Goal: Information Seeking & Learning: Compare options

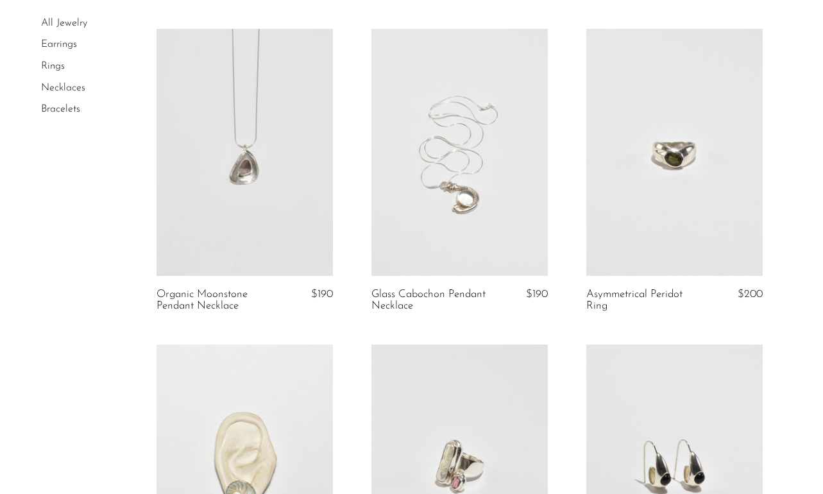
scroll to position [1033, 0]
click at [240, 166] on link at bounding box center [245, 154] width 176 height 247
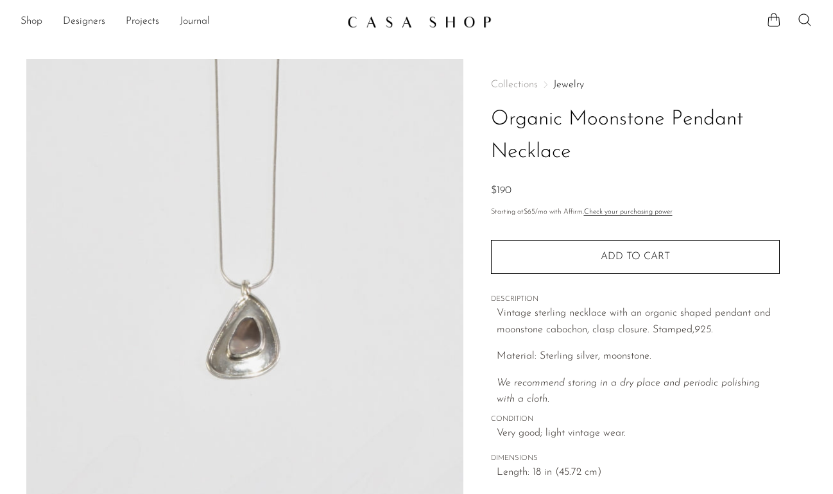
click at [518, 83] on span "Collections" at bounding box center [514, 85] width 47 height 10
click at [34, 21] on link "Shop" at bounding box center [32, 21] width 22 height 17
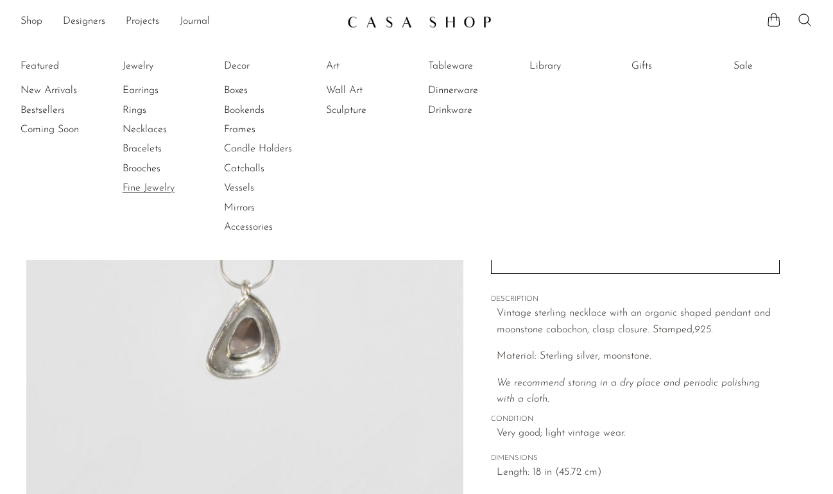
click at [158, 187] on link "Fine Jewelry" at bounding box center [171, 188] width 96 height 14
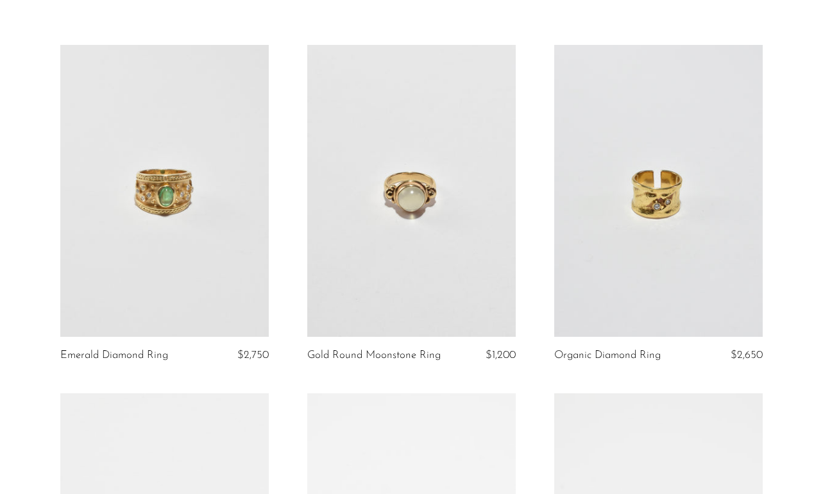
scroll to position [78, 0]
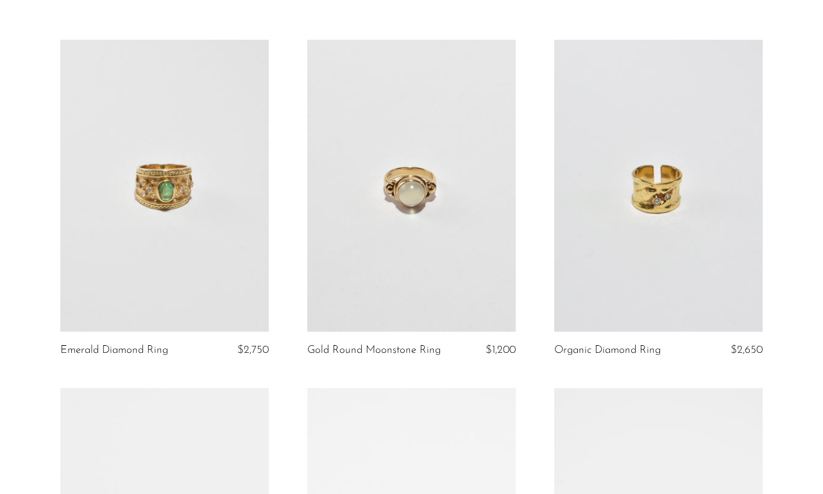
click at [677, 198] on link at bounding box center [658, 186] width 208 height 292
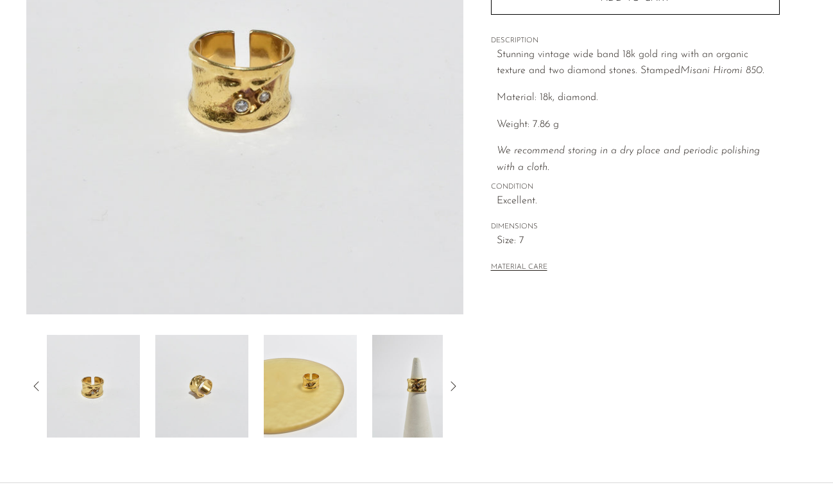
scroll to position [229, 0]
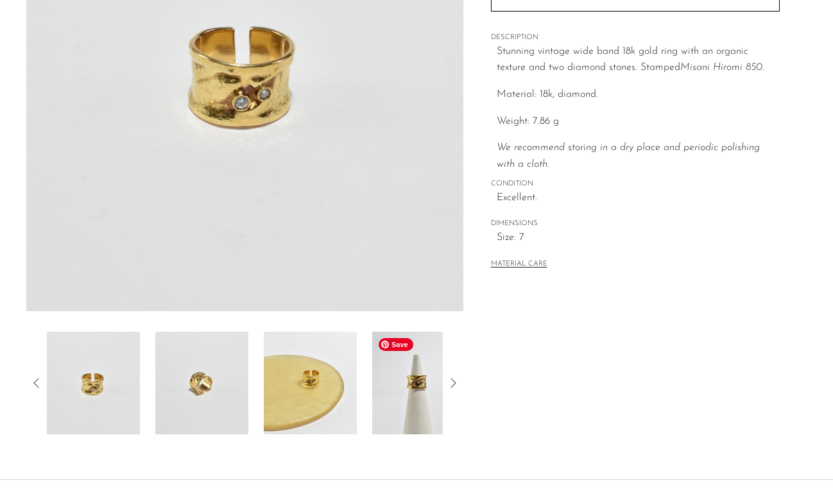
click at [402, 380] on img at bounding box center [418, 383] width 93 height 103
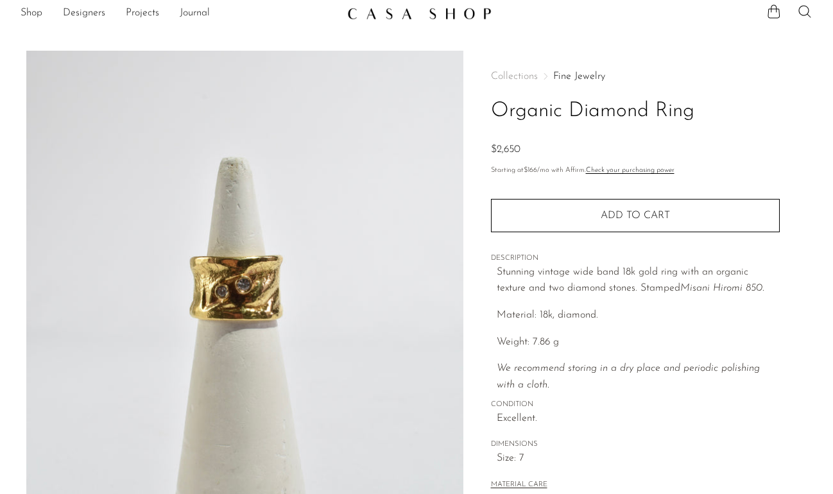
scroll to position [0, 0]
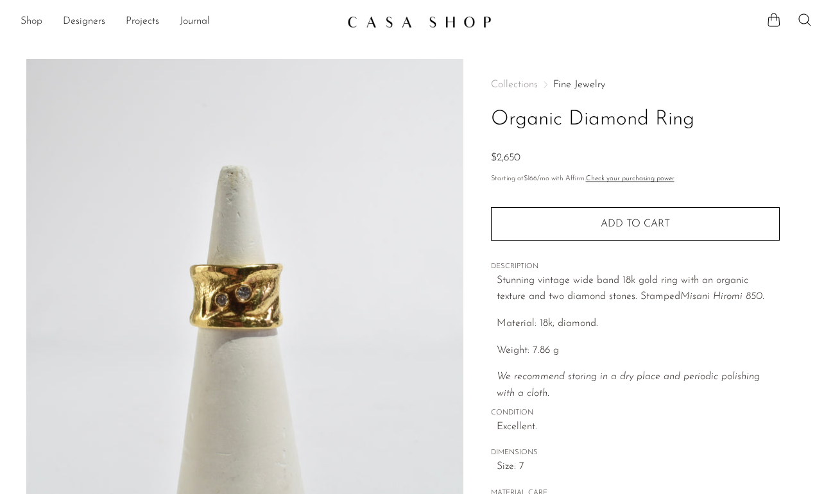
click at [21, 19] on link "Shop" at bounding box center [32, 21] width 22 height 17
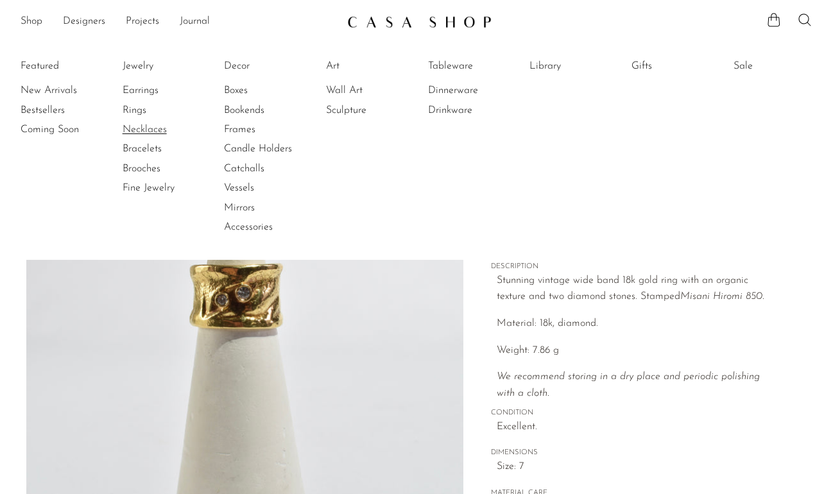
click at [135, 125] on link "Necklaces" at bounding box center [171, 130] width 96 height 14
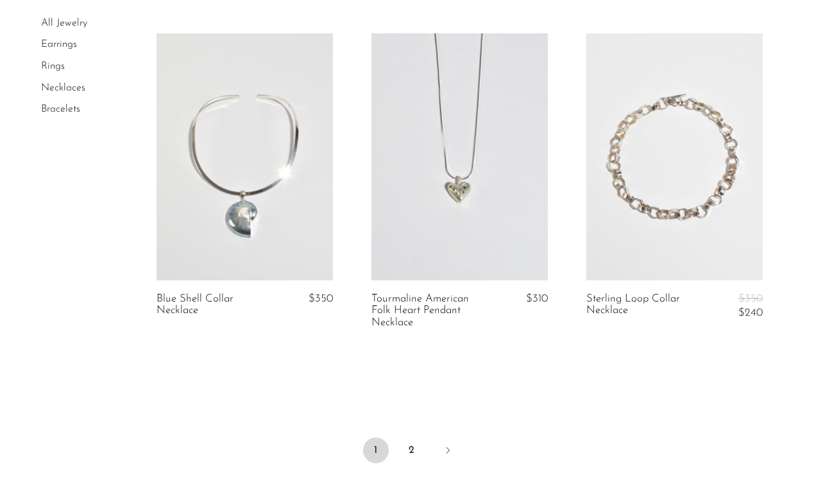
scroll to position [3561, 0]
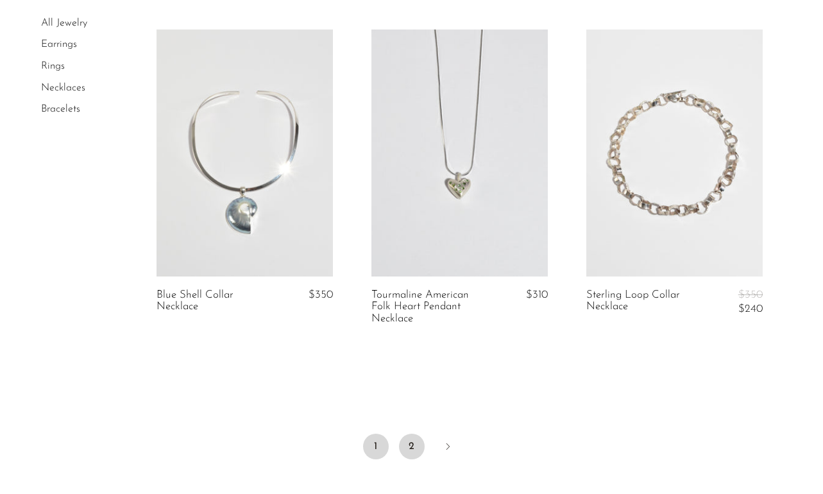
click at [409, 448] on link "2" at bounding box center [412, 447] width 26 height 26
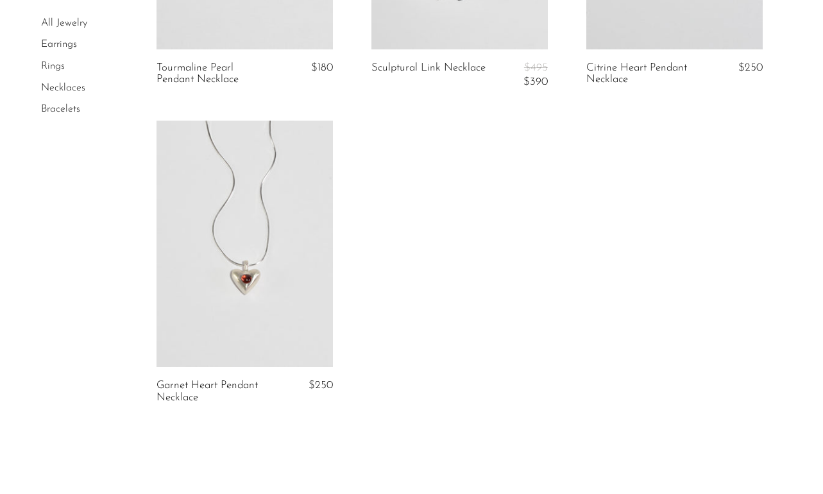
scroll to position [318, 0]
click at [255, 256] on link at bounding box center [245, 242] width 176 height 247
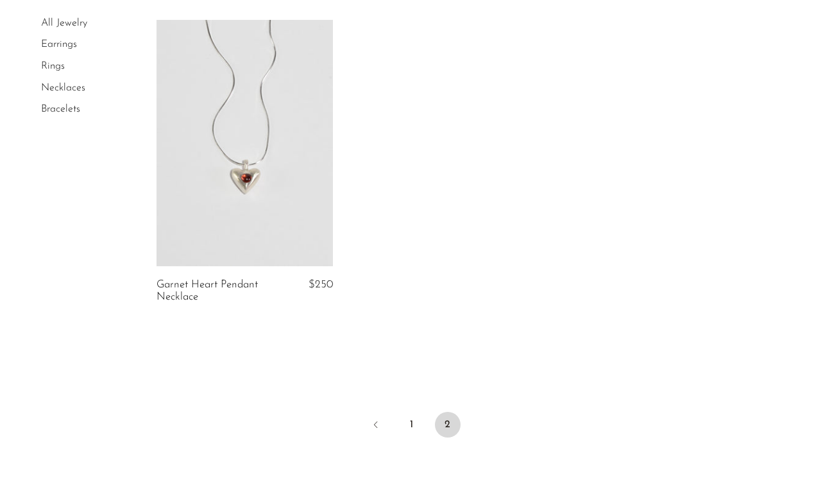
scroll to position [556, 0]
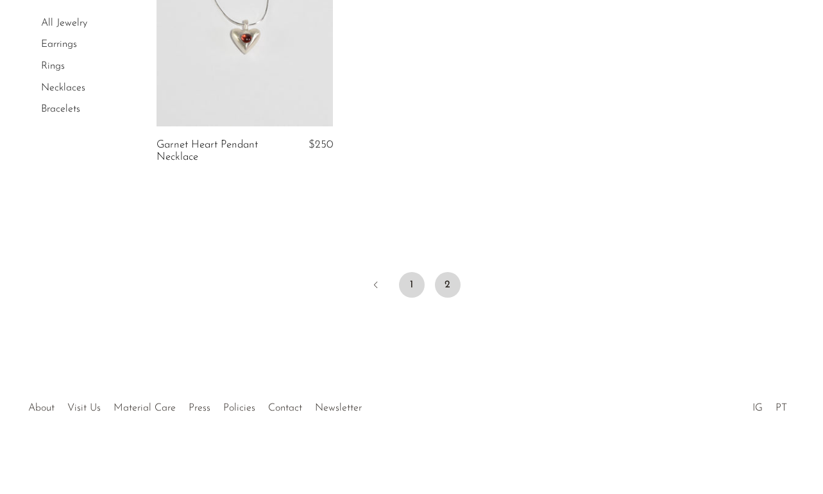
click at [412, 287] on link "1" at bounding box center [412, 285] width 26 height 26
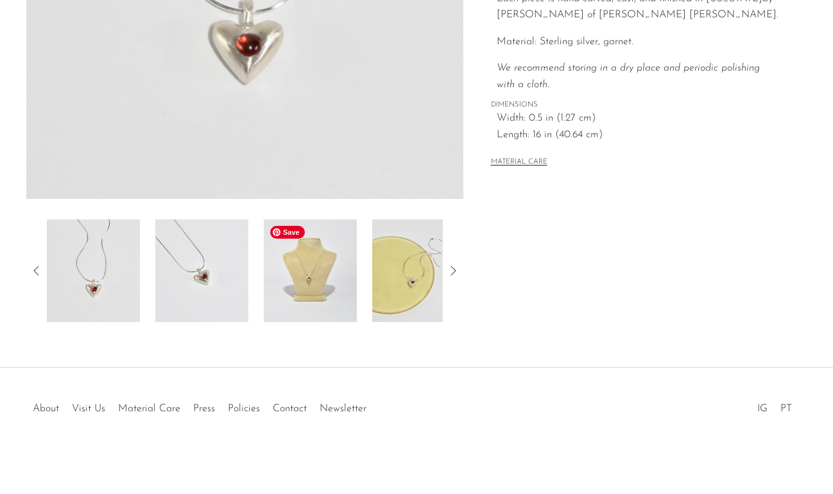
scroll to position [340, 0]
click at [310, 284] on img at bounding box center [310, 272] width 93 height 103
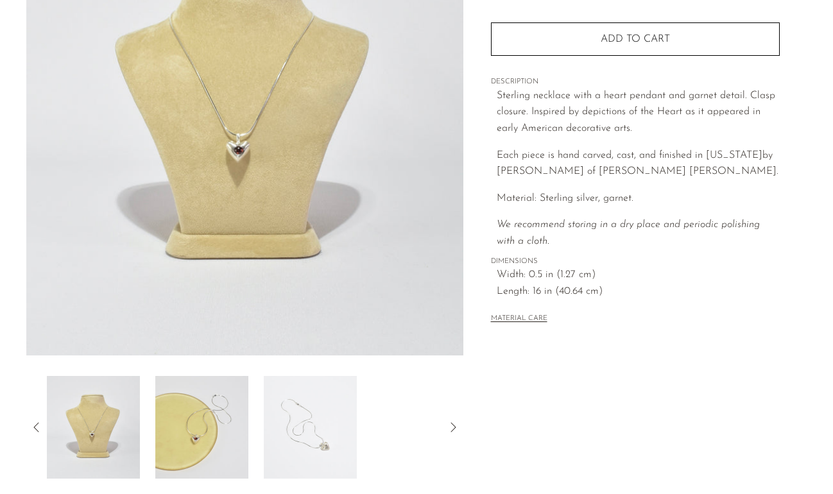
scroll to position [169, 0]
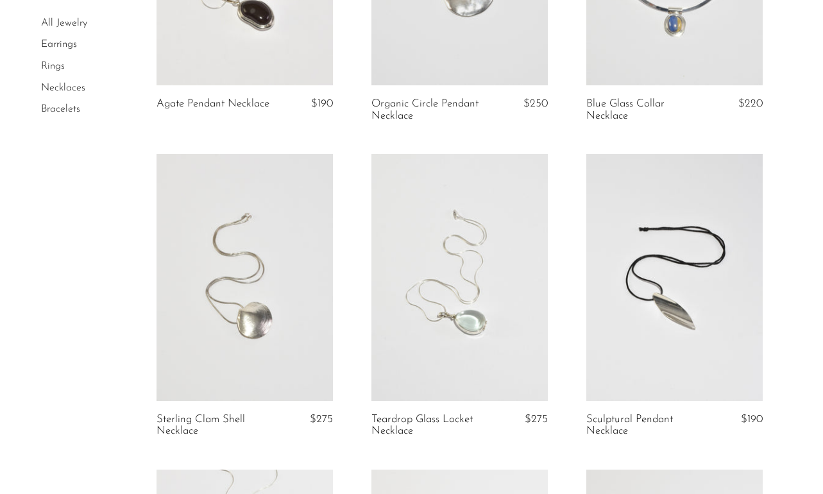
scroll to position [1862, 0]
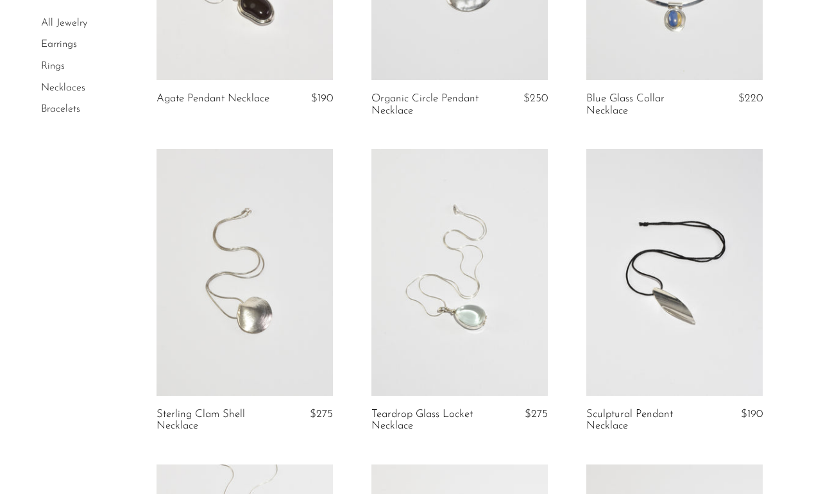
click at [270, 308] on link at bounding box center [245, 272] width 176 height 247
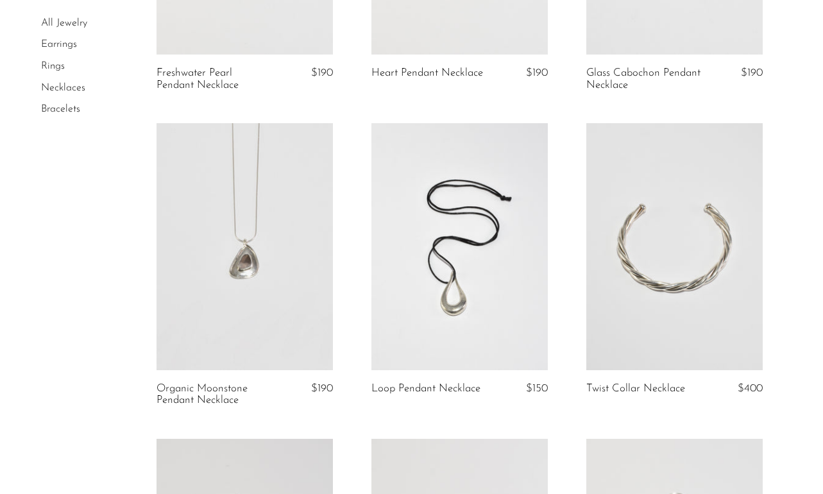
scroll to position [0, 0]
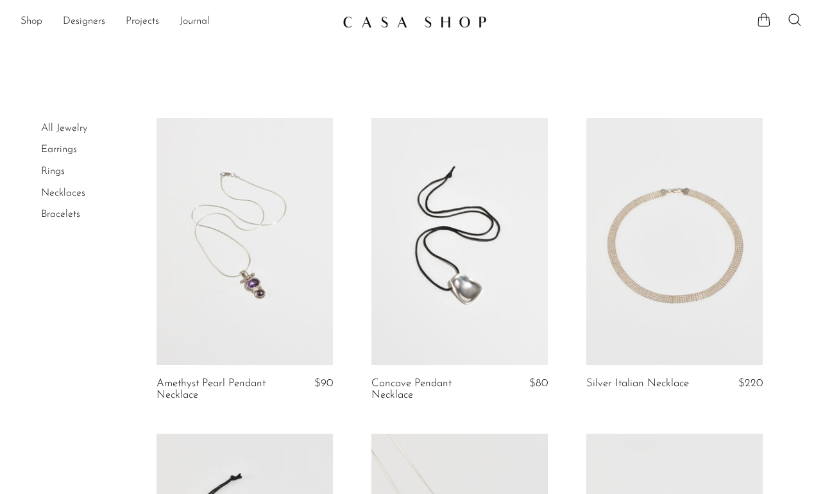
click at [71, 149] on link "Earrings" at bounding box center [59, 149] width 36 height 10
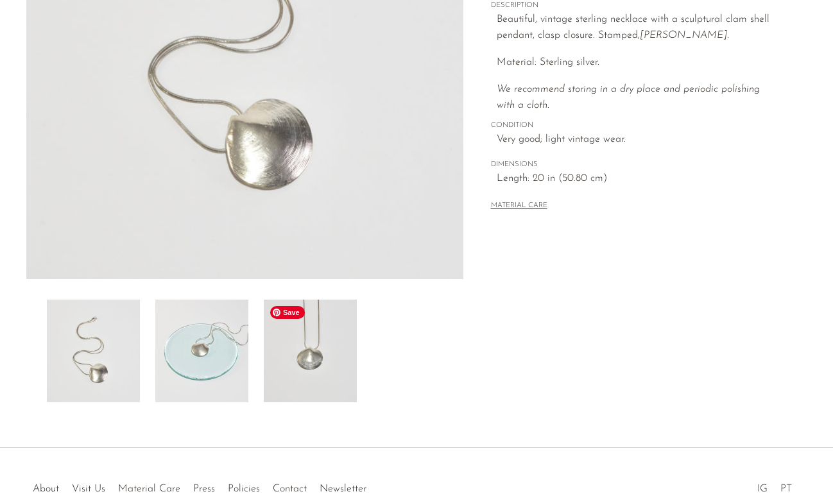
scroll to position [341, 0]
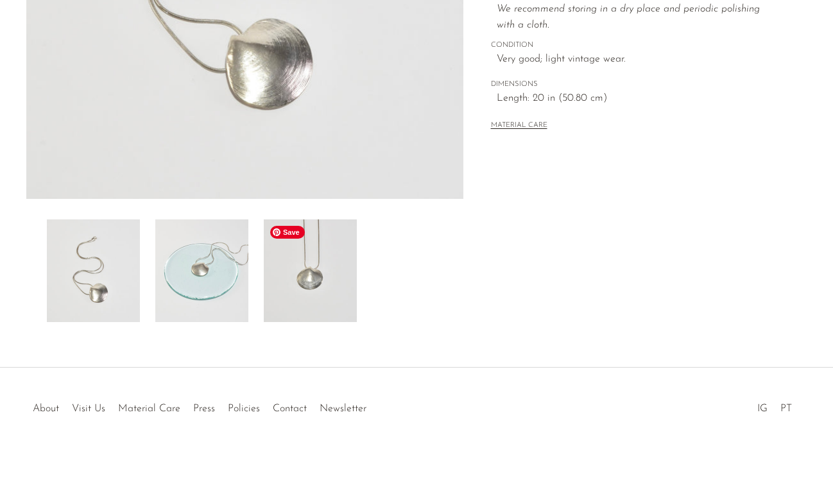
click at [322, 284] on img at bounding box center [310, 270] width 93 height 103
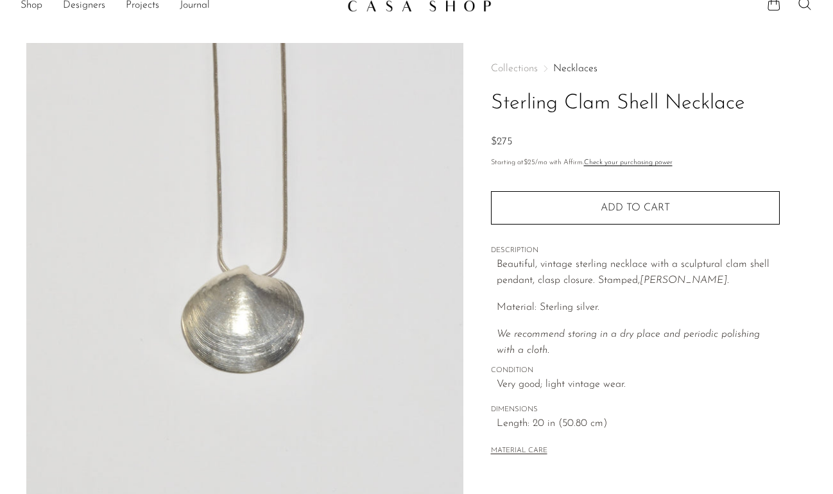
scroll to position [0, 0]
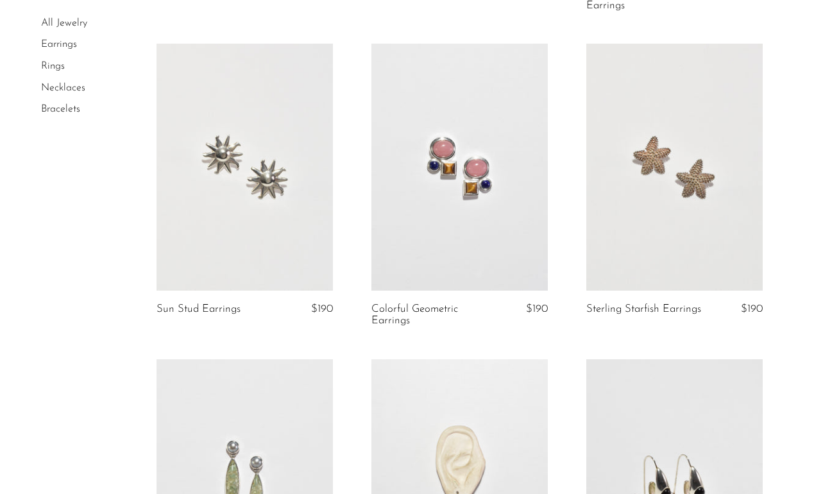
scroll to position [1022, 0]
click at [57, 67] on link "Rings" at bounding box center [53, 66] width 24 height 10
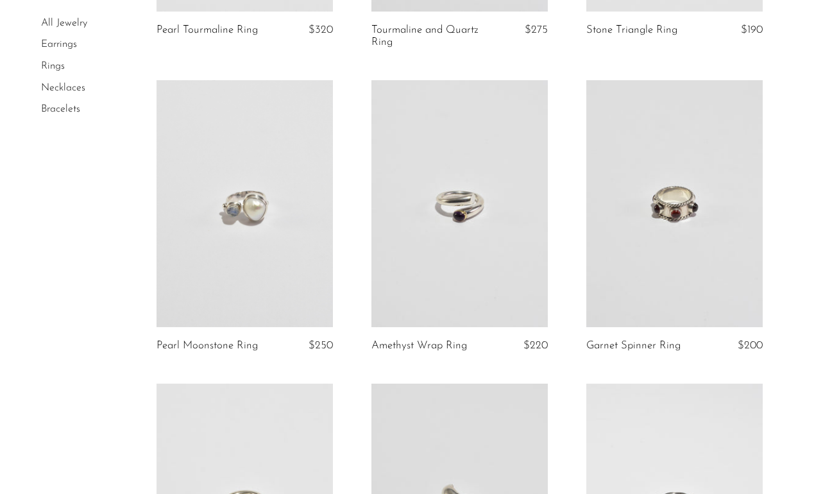
scroll to position [2558, 0]
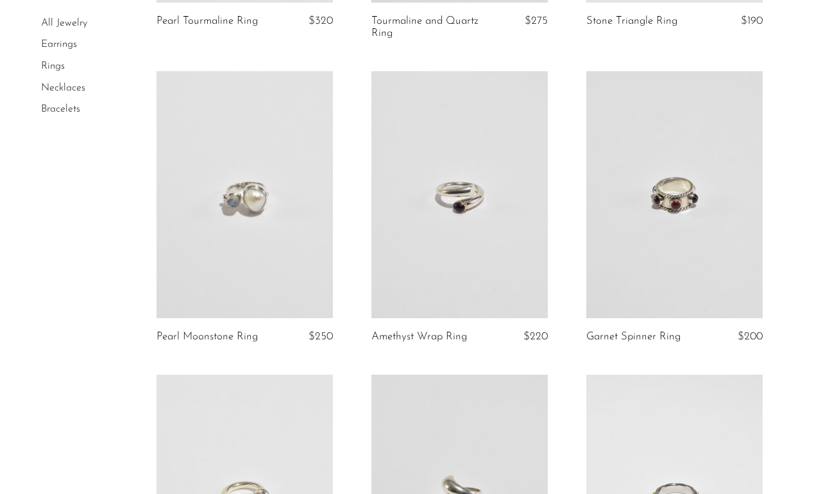
click at [686, 196] on link at bounding box center [674, 194] width 176 height 247
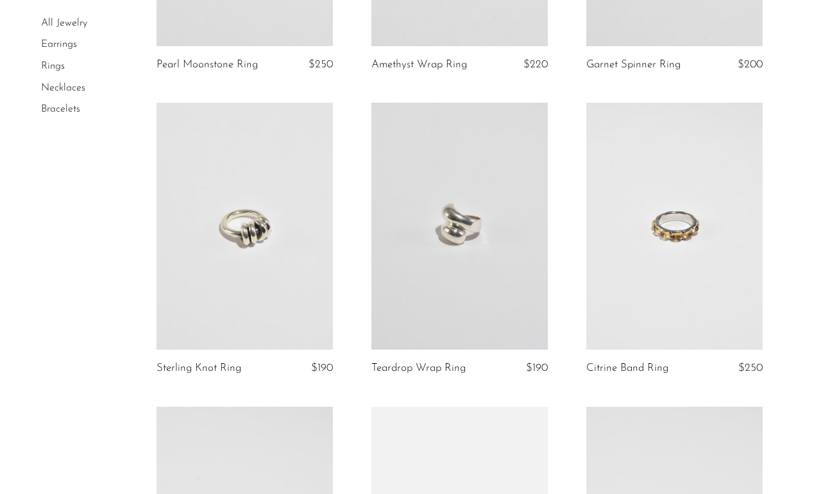
scroll to position [2837, 0]
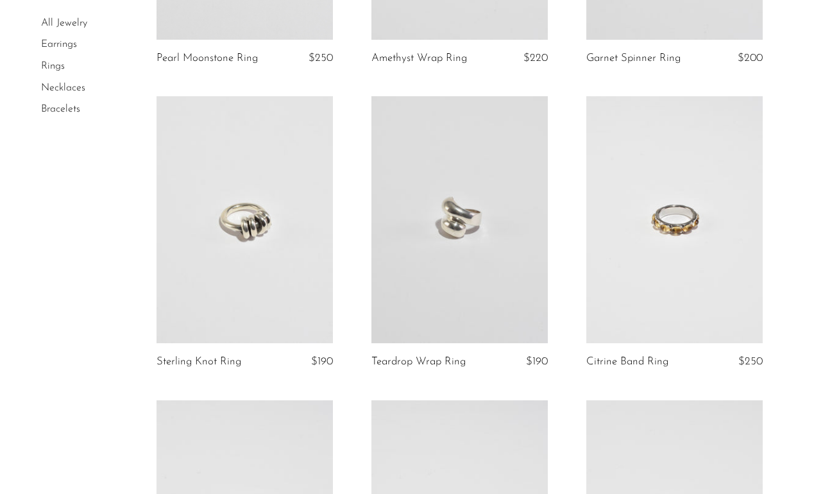
click at [472, 221] on link at bounding box center [459, 219] width 176 height 247
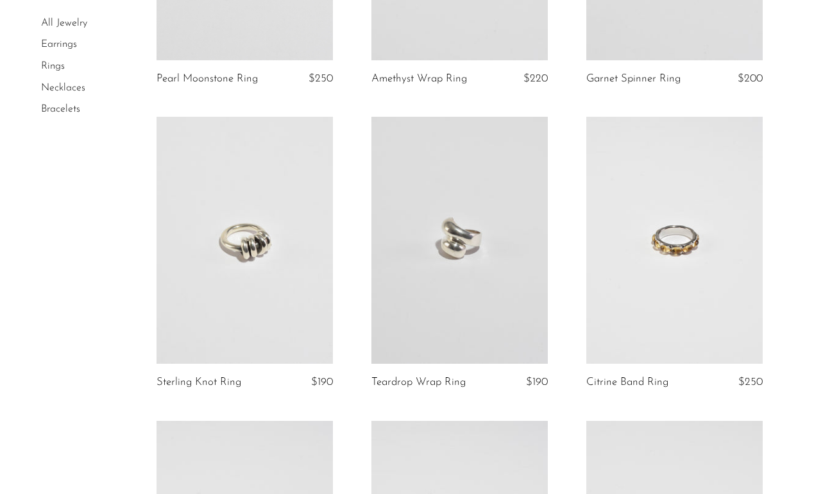
click at [266, 253] on link at bounding box center [245, 240] width 176 height 247
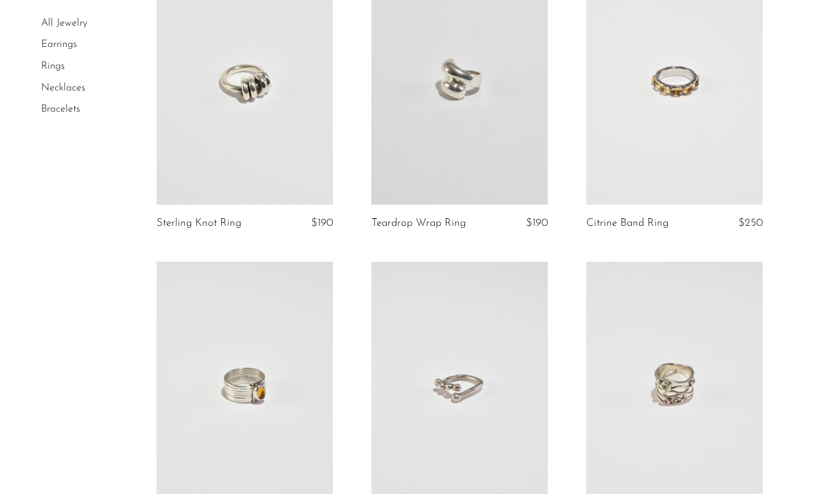
scroll to position [3118, 0]
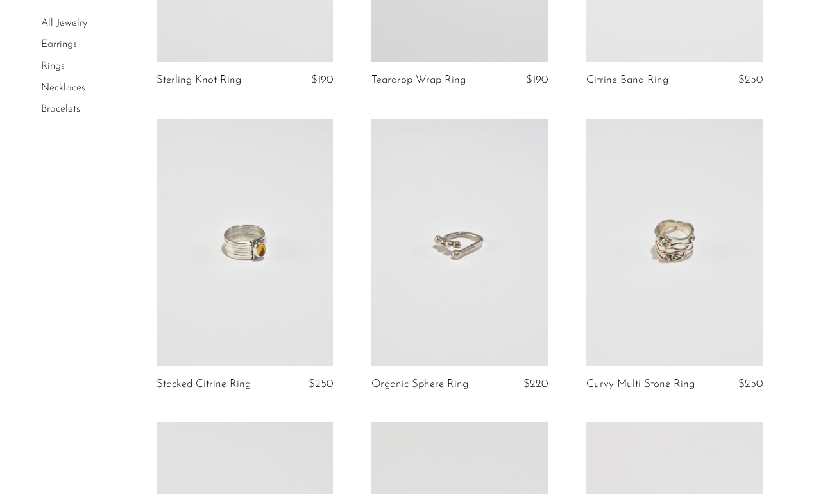
click at [454, 246] on link at bounding box center [459, 242] width 176 height 247
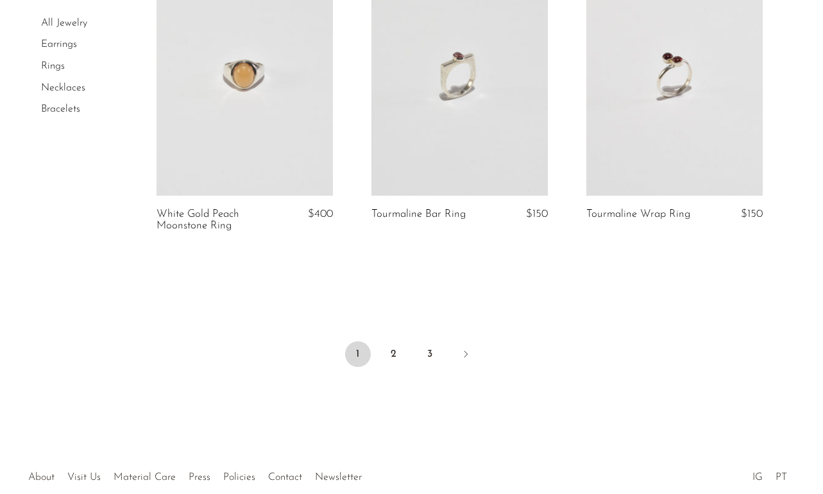
scroll to position [3598, 0]
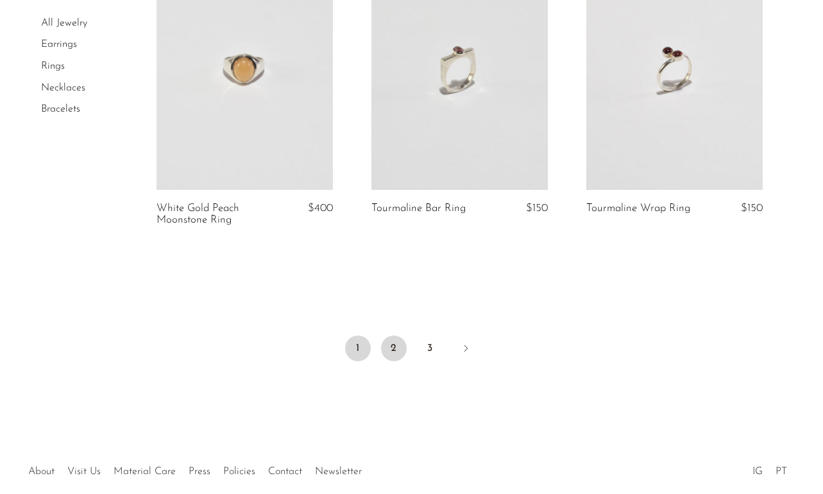
click at [392, 347] on link "2" at bounding box center [394, 349] width 26 height 26
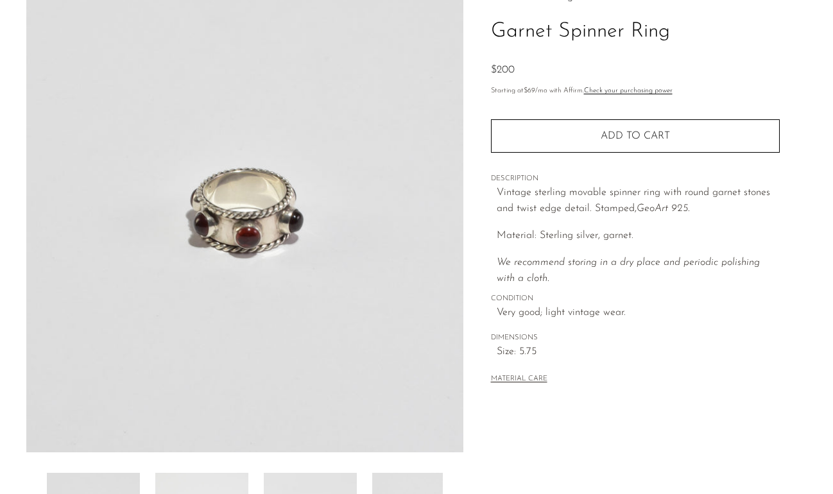
scroll to position [91, 0]
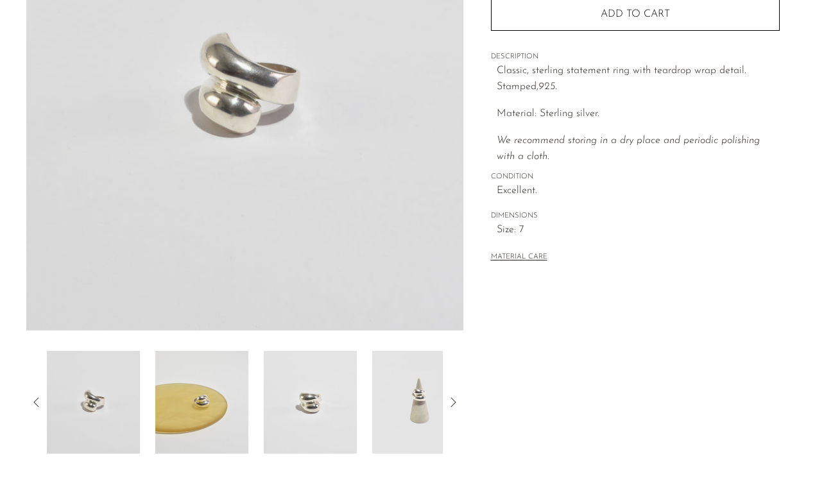
scroll to position [223, 0]
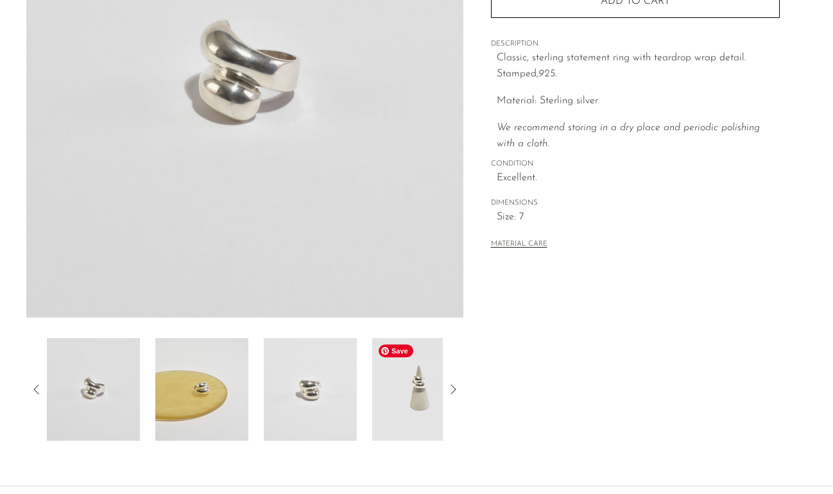
click at [412, 390] on img at bounding box center [418, 389] width 93 height 103
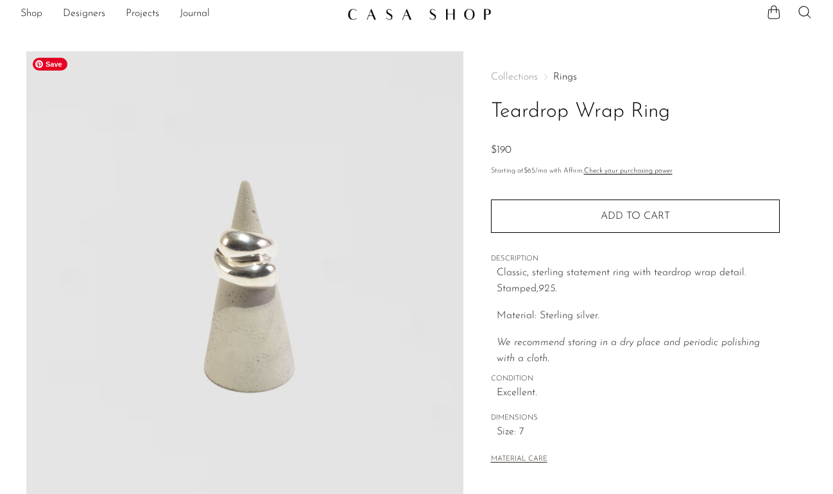
scroll to position [0, 0]
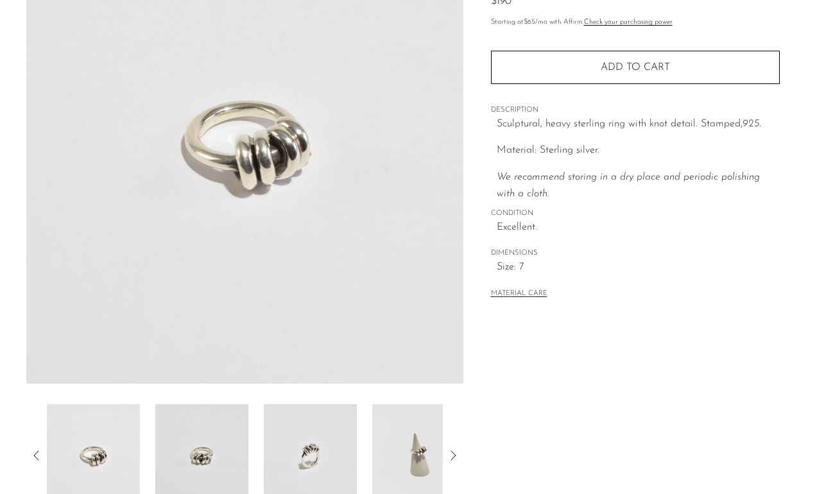
scroll to position [296, 0]
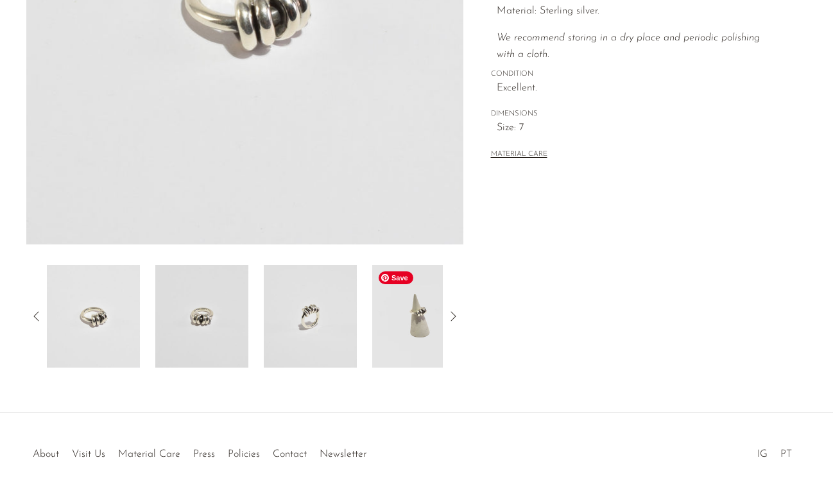
click at [416, 316] on img at bounding box center [418, 316] width 93 height 103
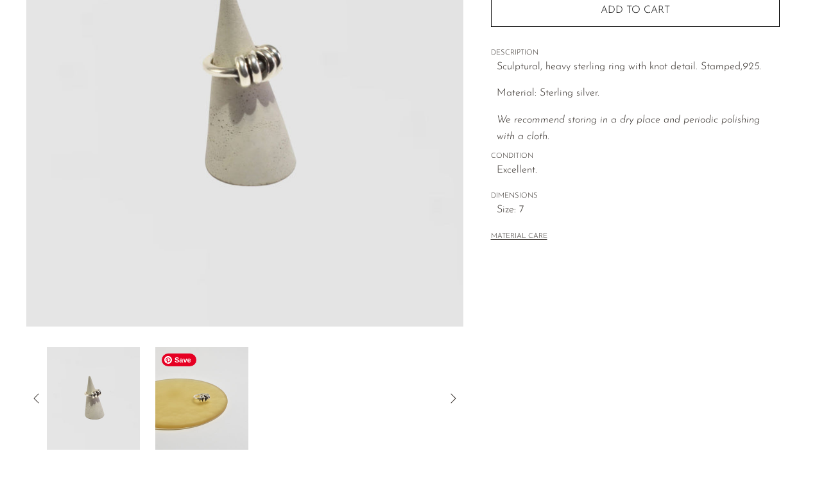
scroll to position [235, 0]
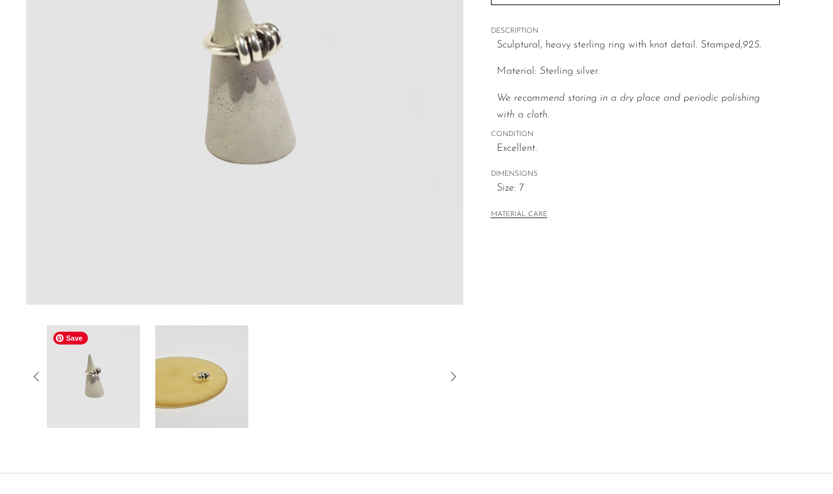
click at [99, 375] on img at bounding box center [93, 376] width 93 height 103
click at [36, 374] on icon at bounding box center [35, 376] width 5 height 10
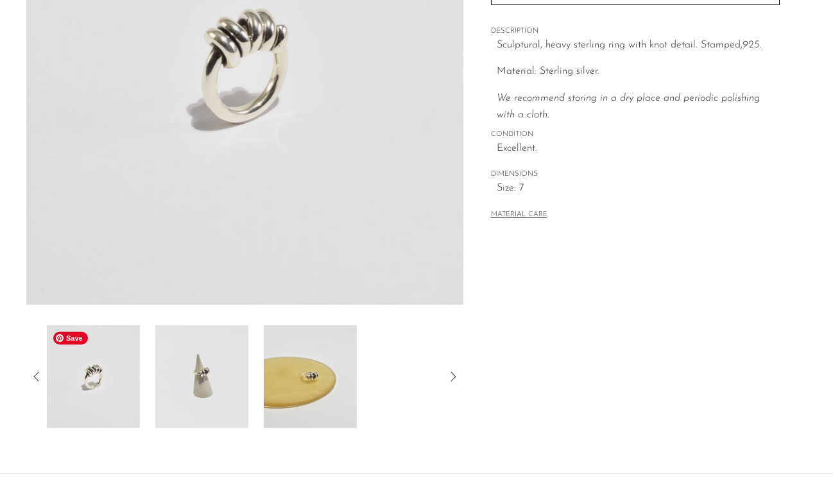
click at [102, 380] on img at bounding box center [93, 376] width 93 height 103
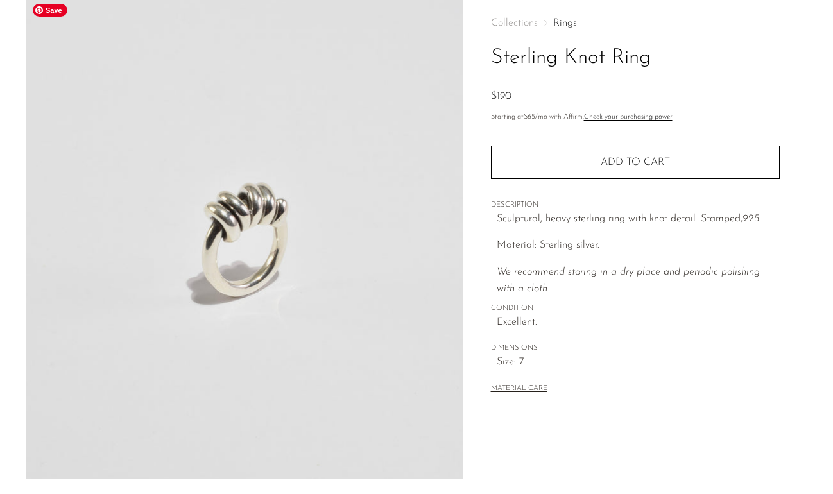
scroll to position [0, 0]
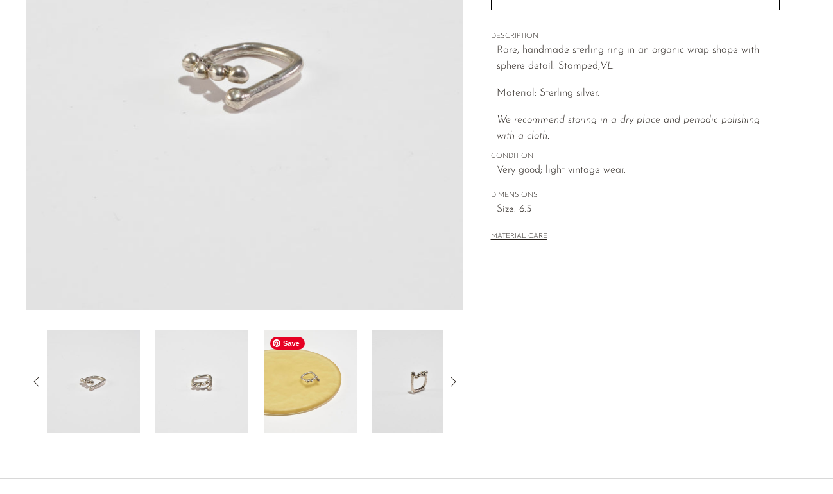
scroll to position [234, 0]
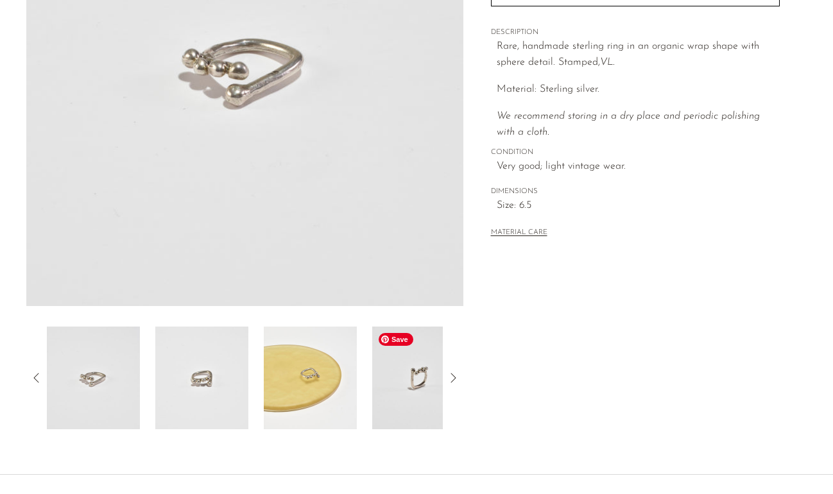
click at [414, 378] on img at bounding box center [418, 378] width 93 height 103
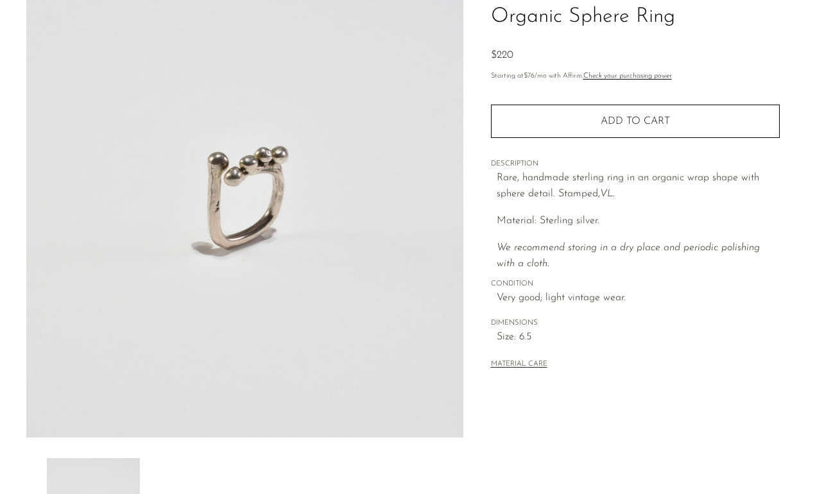
scroll to position [101, 0]
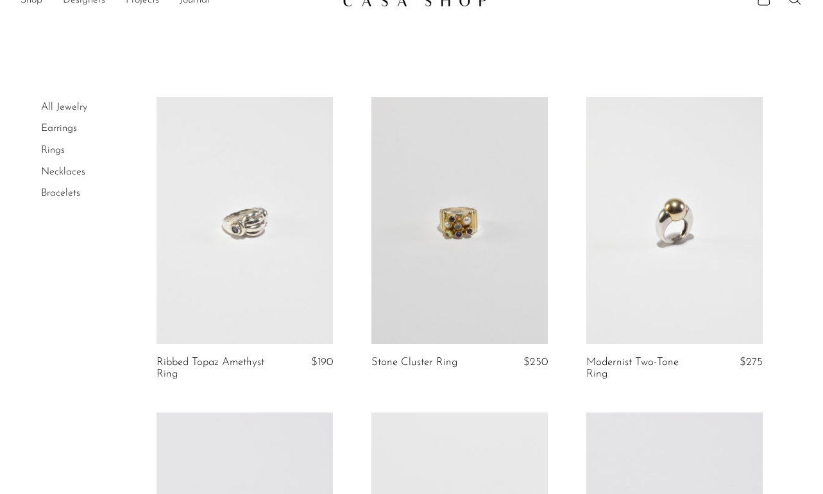
scroll to position [28, 0]
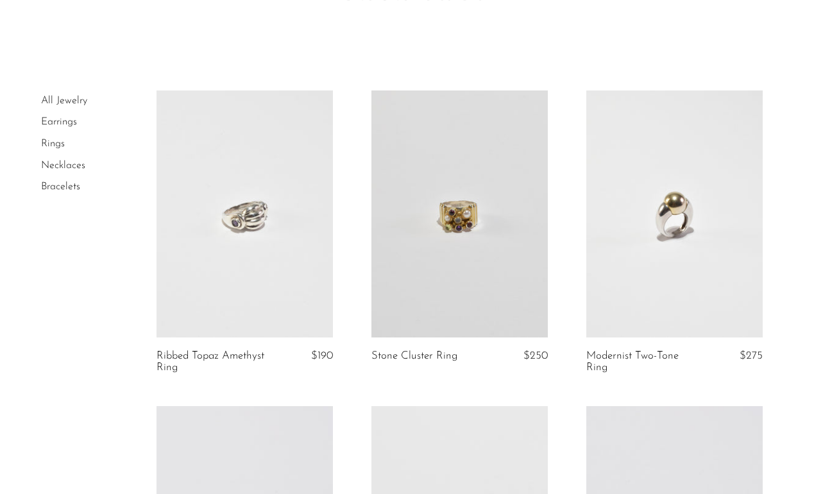
click at [477, 216] on link at bounding box center [459, 213] width 176 height 247
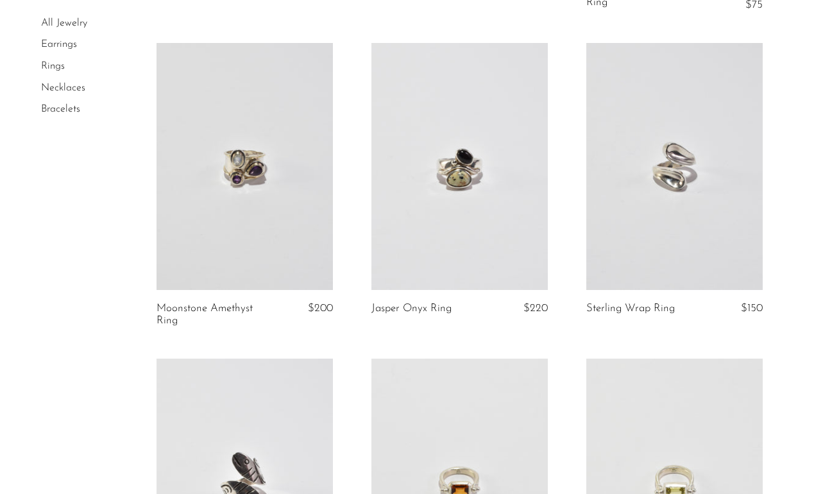
scroll to position [710, 0]
click at [665, 175] on link at bounding box center [674, 165] width 176 height 247
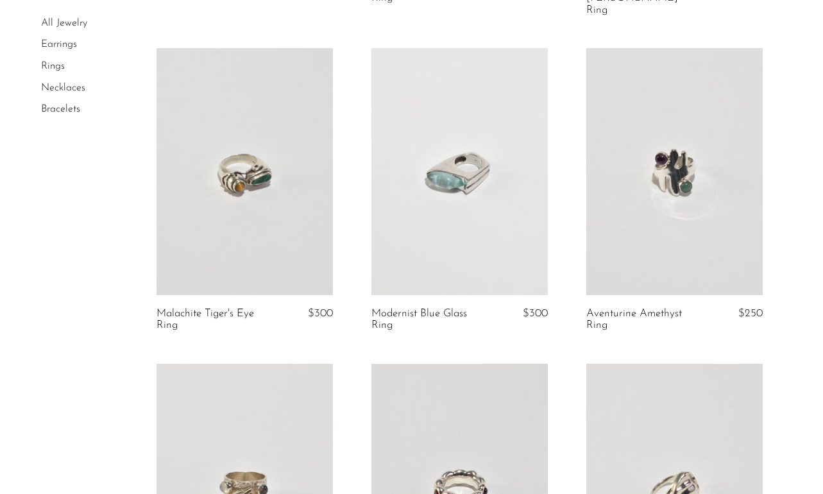
scroll to position [1347, 0]
click at [452, 161] on link at bounding box center [459, 170] width 176 height 247
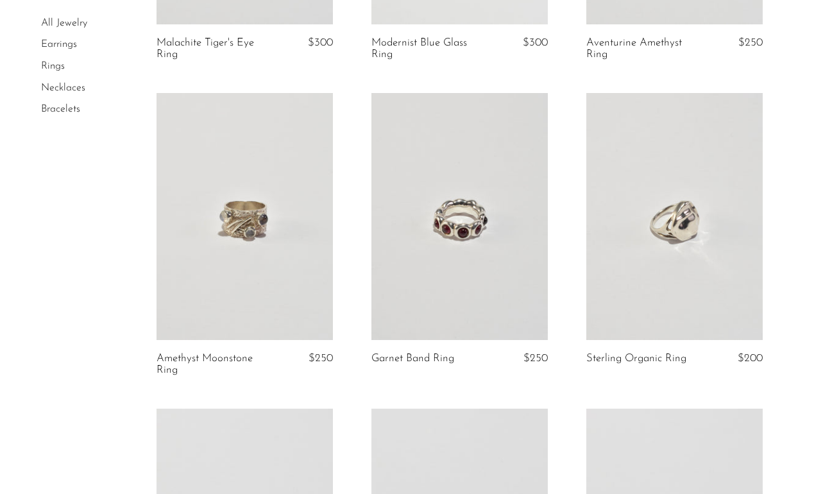
scroll to position [1618, 0]
click at [466, 213] on link at bounding box center [459, 215] width 176 height 247
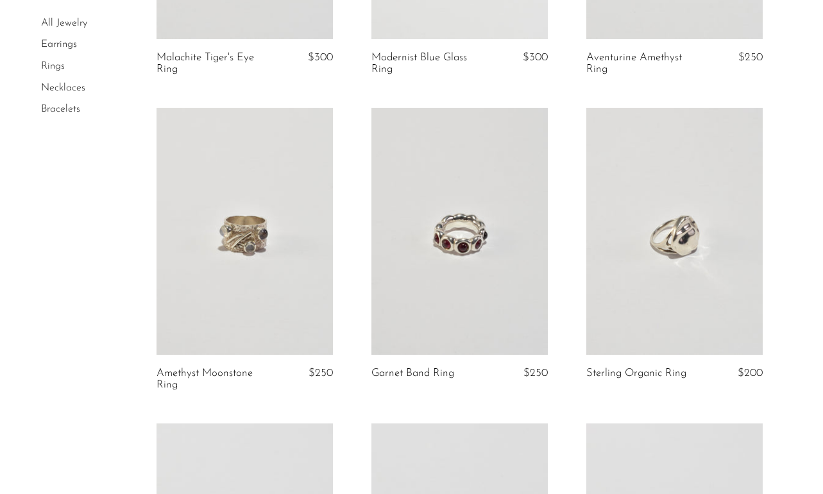
click at [697, 205] on link at bounding box center [674, 231] width 176 height 247
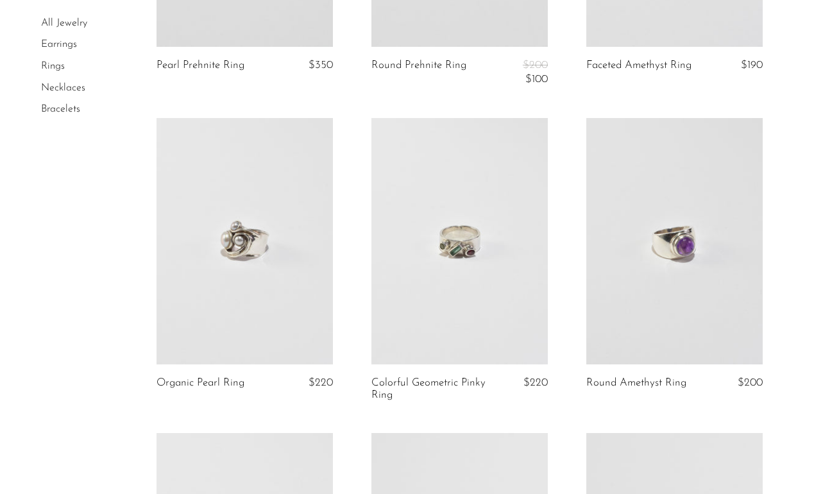
scroll to position [2558, 0]
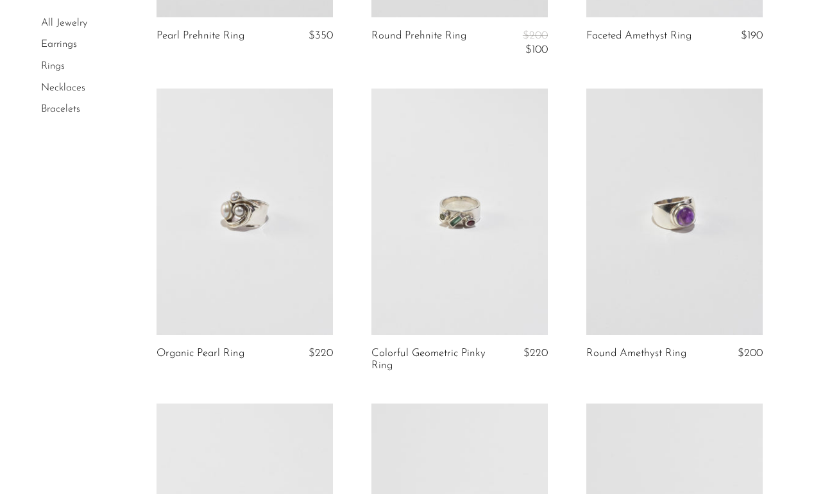
click at [248, 207] on link at bounding box center [245, 212] width 176 height 247
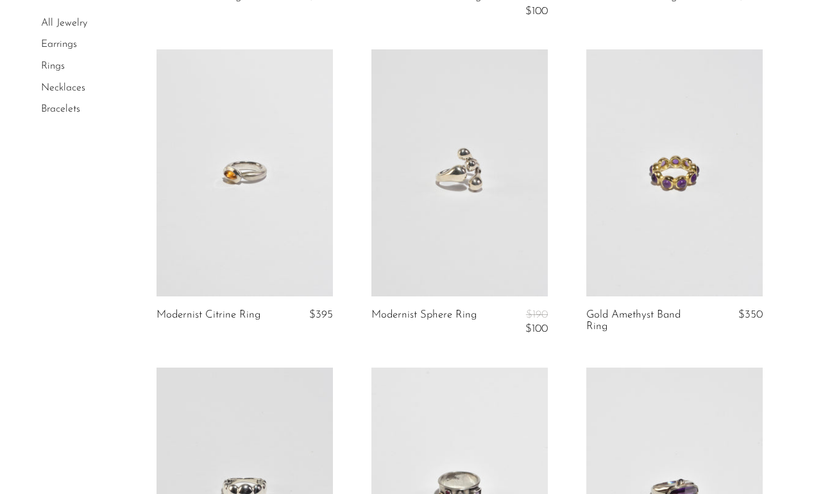
scroll to position [3211, 0]
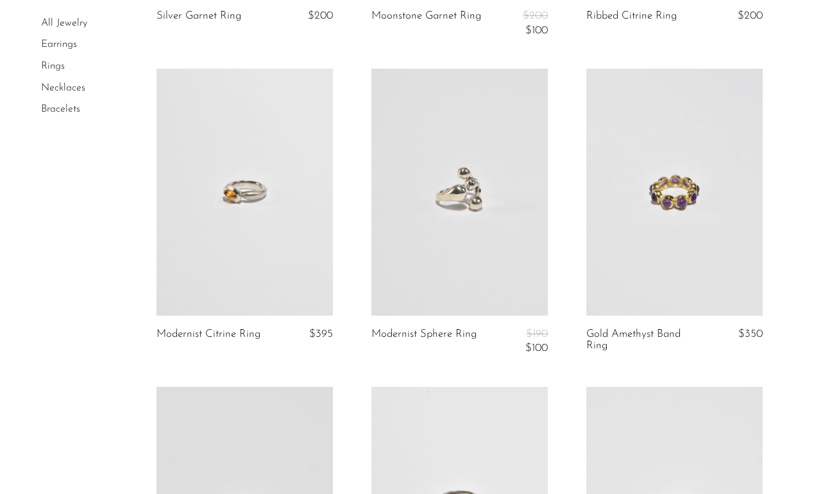
click at [450, 183] on link at bounding box center [459, 192] width 176 height 247
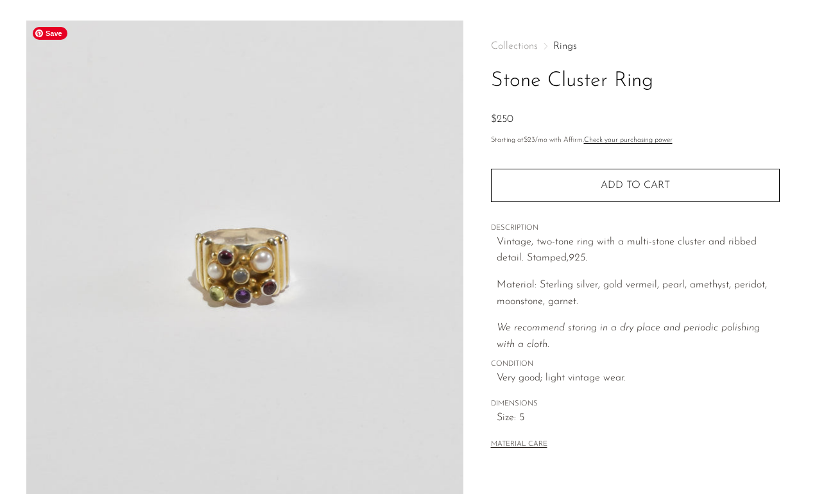
scroll to position [39, 0]
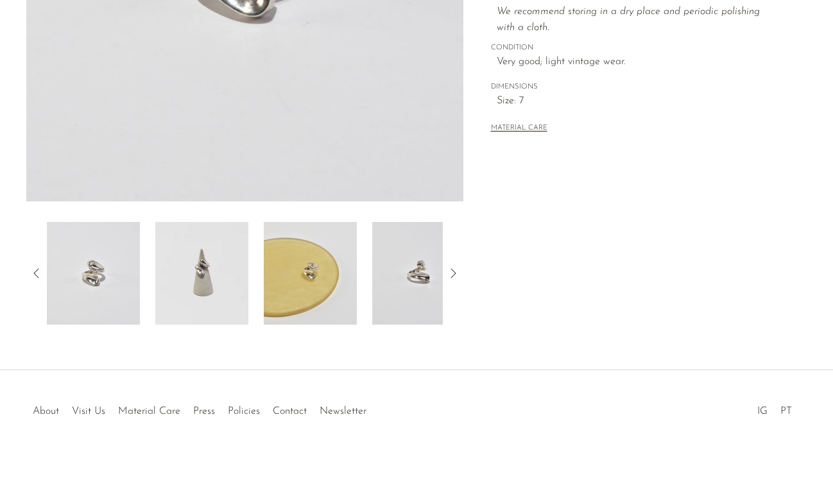
scroll to position [341, 0]
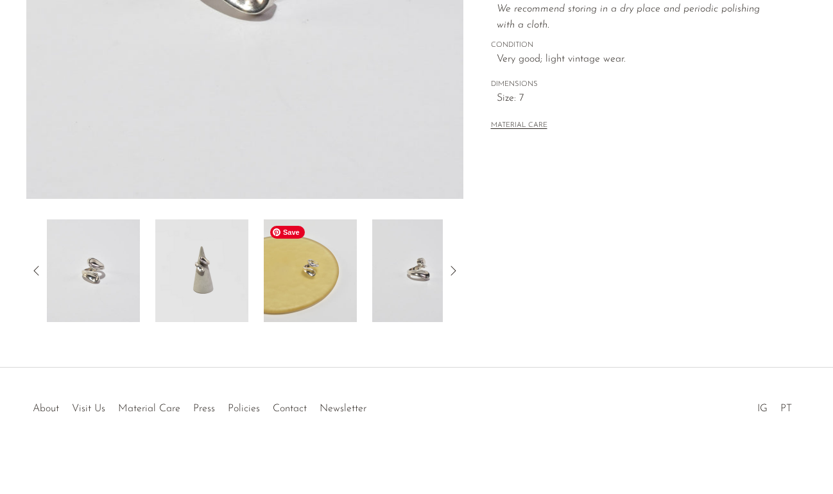
click at [319, 272] on img at bounding box center [310, 270] width 93 height 103
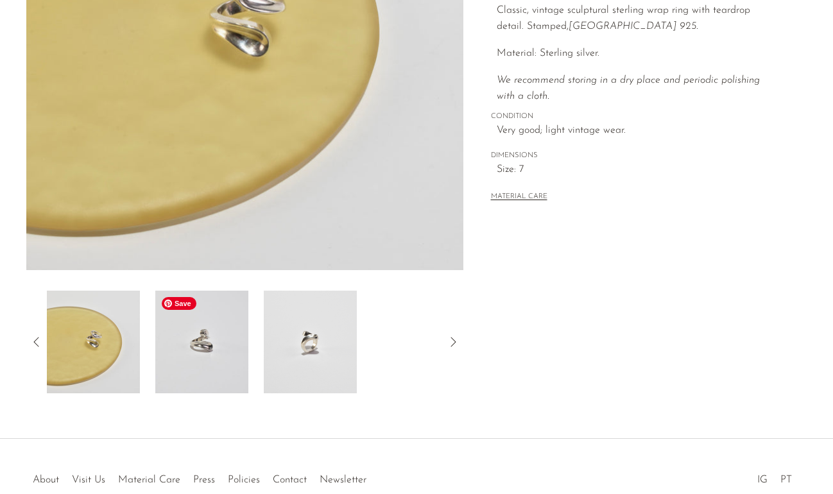
scroll to position [229, 0]
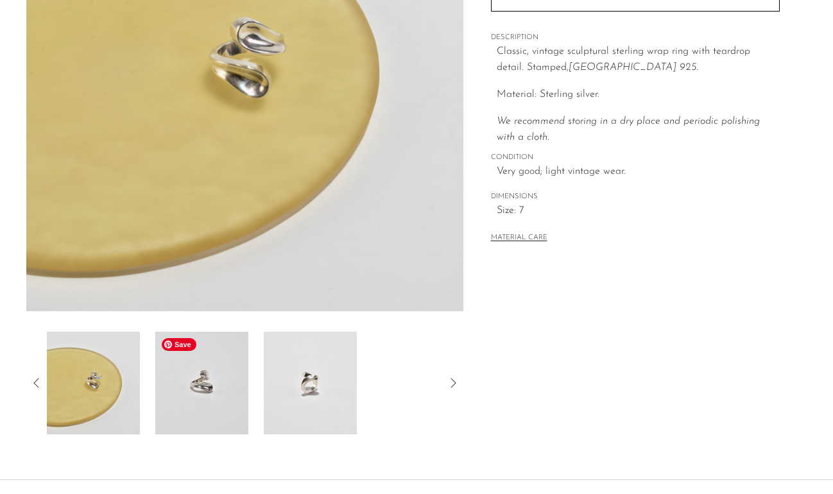
click at [210, 386] on img at bounding box center [201, 383] width 93 height 103
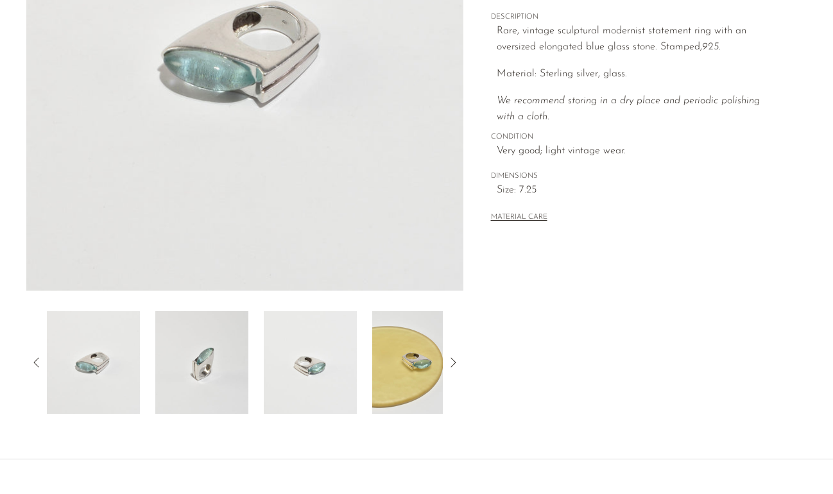
scroll to position [253, 0]
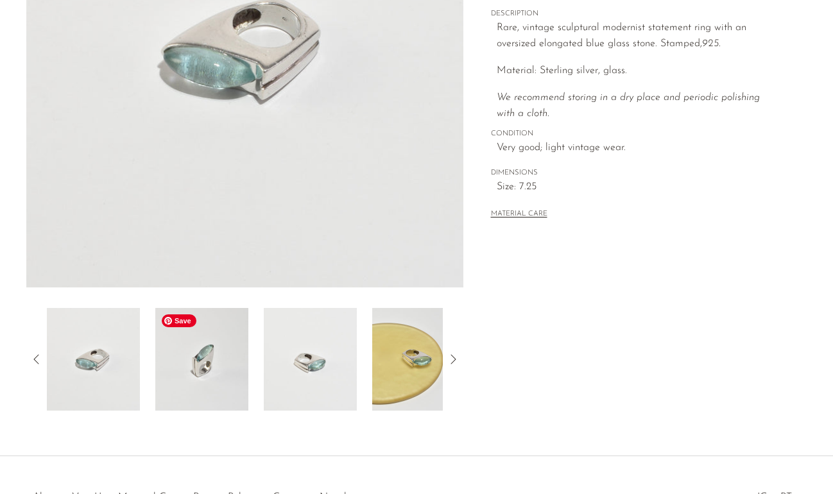
click at [192, 359] on img at bounding box center [201, 359] width 93 height 103
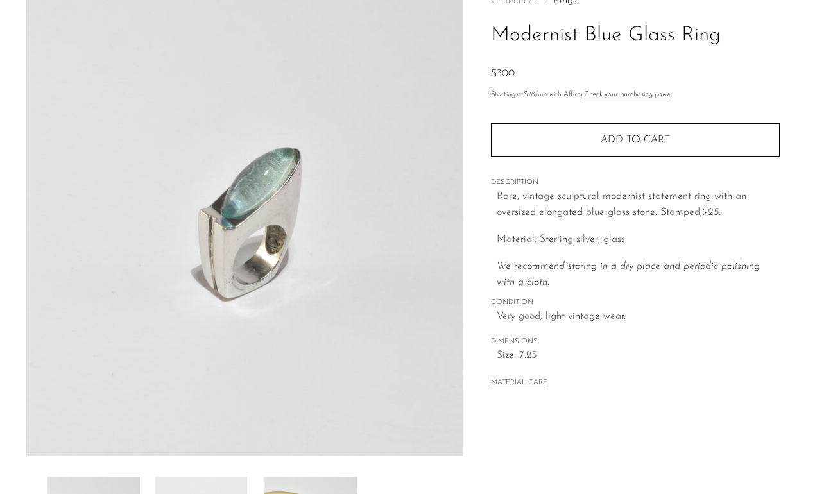
scroll to position [79, 0]
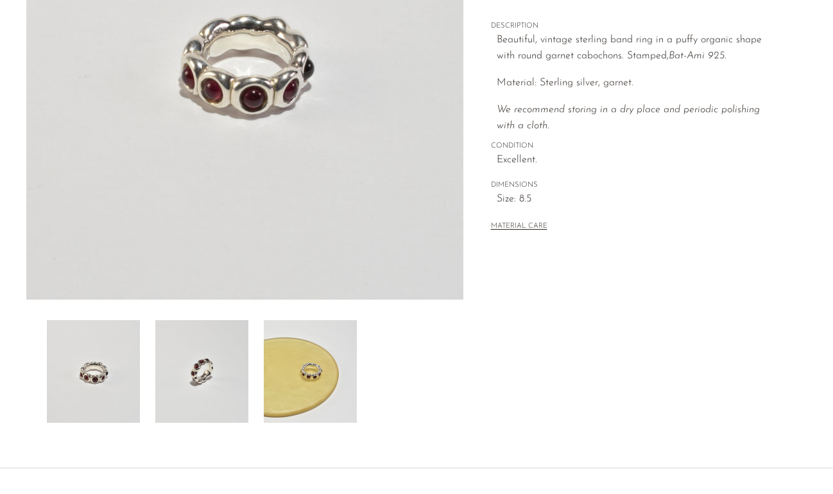
scroll to position [253, 0]
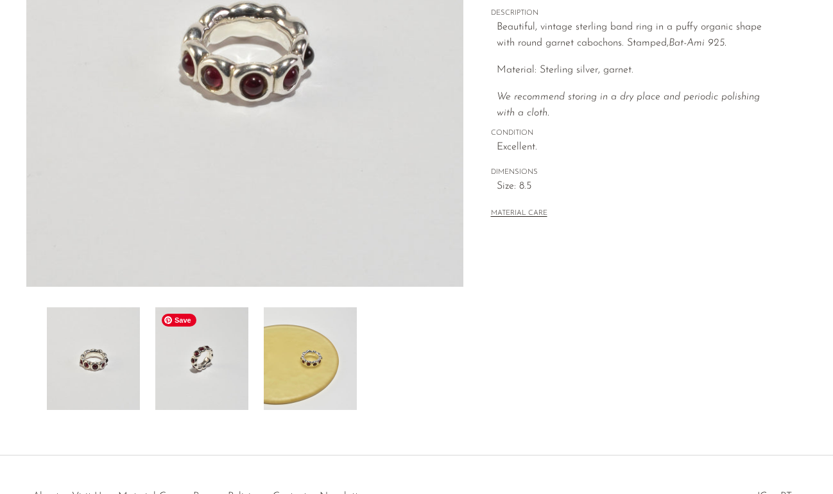
click at [204, 368] on img at bounding box center [201, 358] width 93 height 103
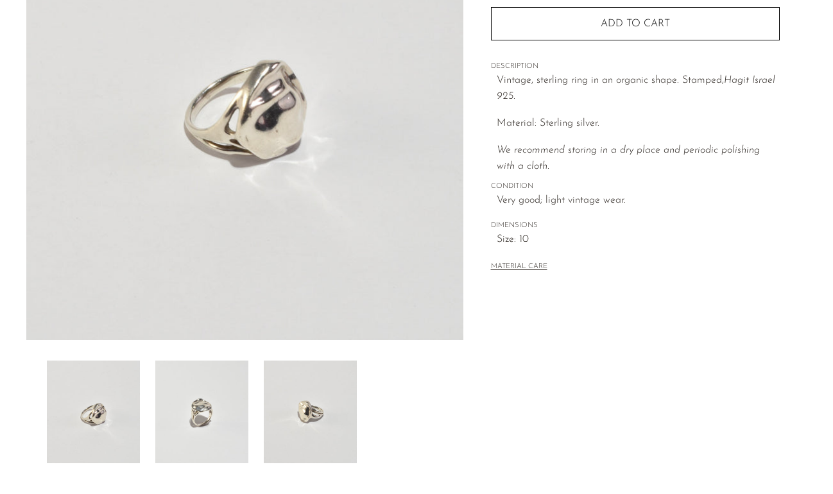
scroll to position [202, 0]
click at [210, 406] on img at bounding box center [201, 410] width 93 height 103
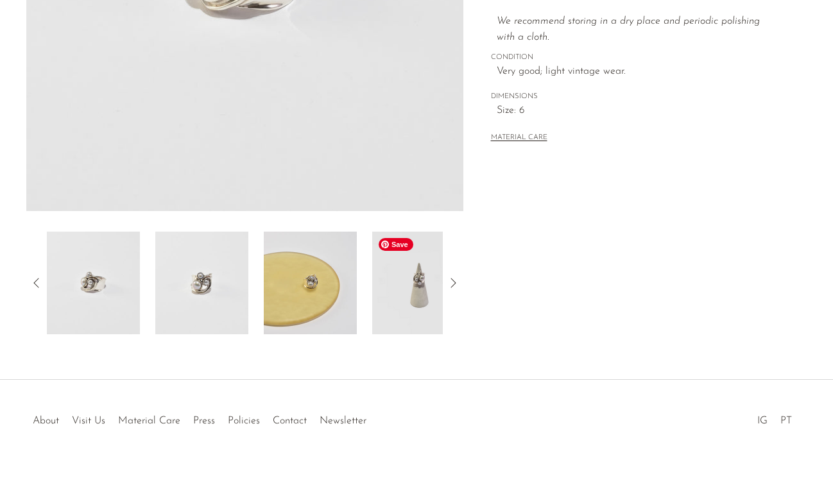
click at [405, 284] on img at bounding box center [418, 283] width 93 height 103
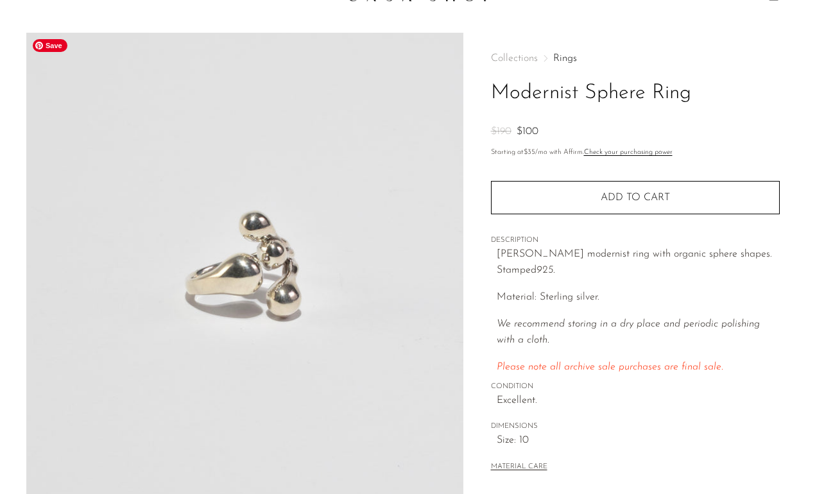
scroll to position [27, 0]
